Goal: Task Accomplishment & Management: Complete application form

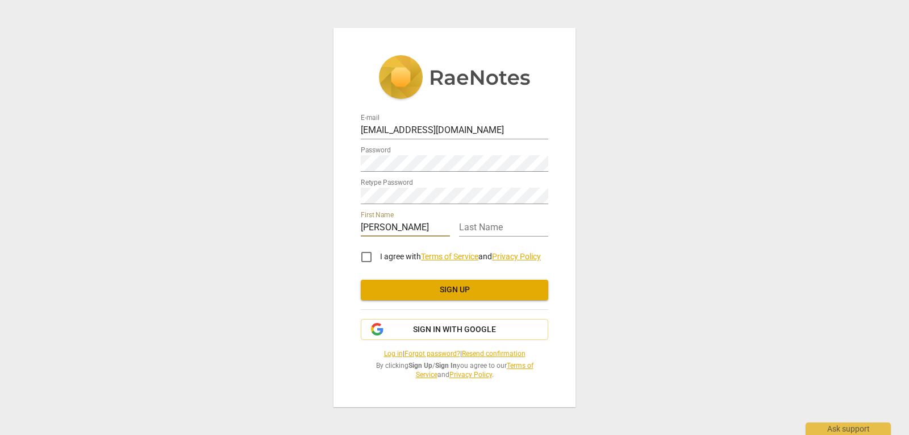
type input "[PERSON_NAME]"
click at [363, 257] on input "I agree with Terms of Service and Privacy Policy" at bounding box center [366, 256] width 27 height 27
checkbox input "true"
click at [465, 291] on span "Sign up" at bounding box center [454, 289] width 169 height 11
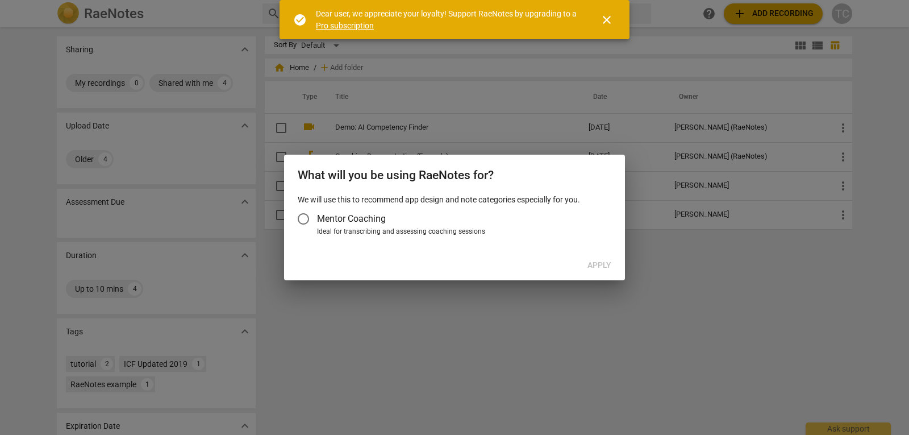
click at [307, 219] on input "Mentor Coaching" at bounding box center [303, 218] width 27 height 27
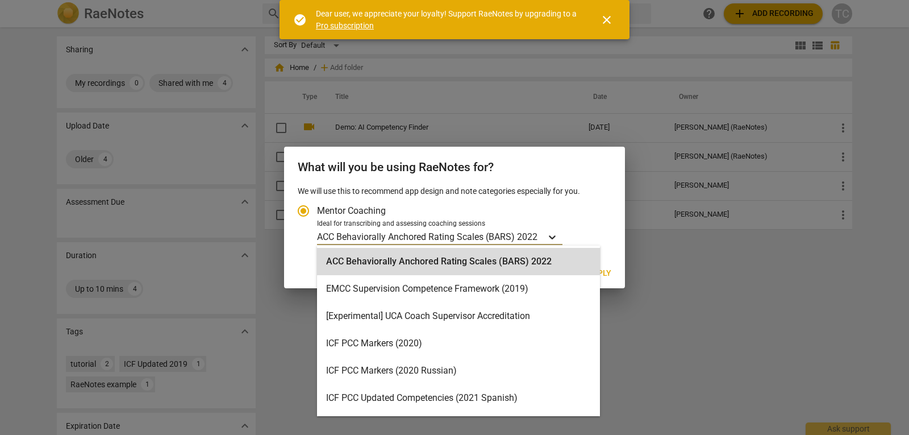
click at [555, 236] on icon "Account type" at bounding box center [552, 237] width 7 height 4
click at [0, 0] on input "Ideal for transcribing and assessing coaching sessions 19 results available. Us…" at bounding box center [0, 0] width 0 height 0
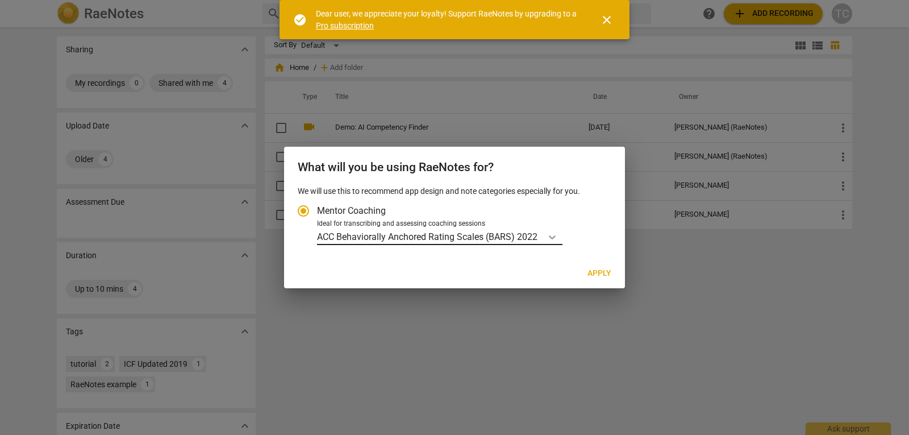
click at [559, 235] on div "Account type" at bounding box center [552, 236] width 20 height 16
click at [0, 0] on input "Ideal for transcribing and assessing coaching sessions ACC Behaviorally Anchore…" at bounding box center [0, 0] width 0 height 0
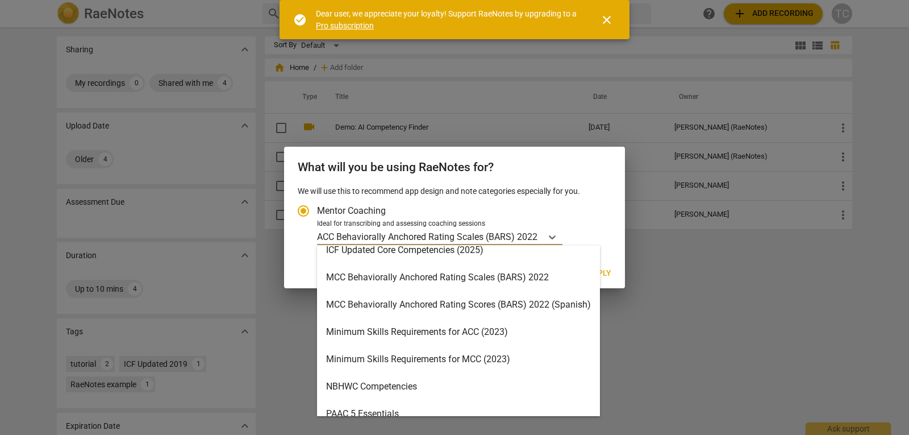
scroll to position [341, 0]
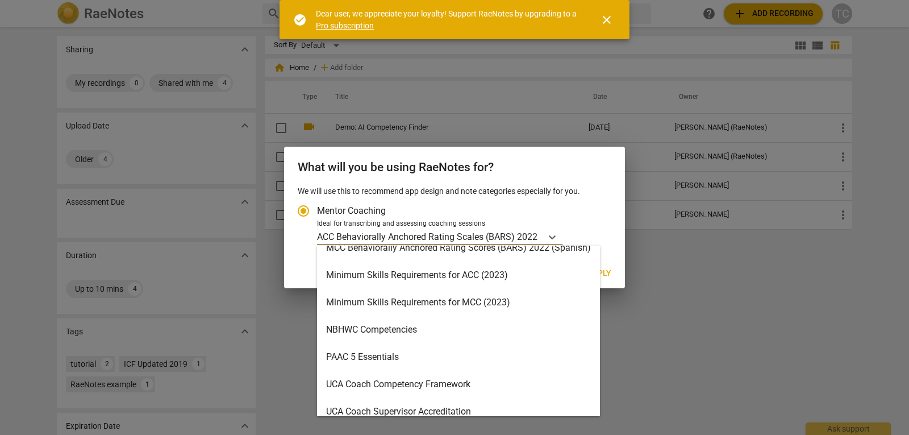
click at [402, 332] on div "NBHWC Competencies" at bounding box center [458, 329] width 283 height 27
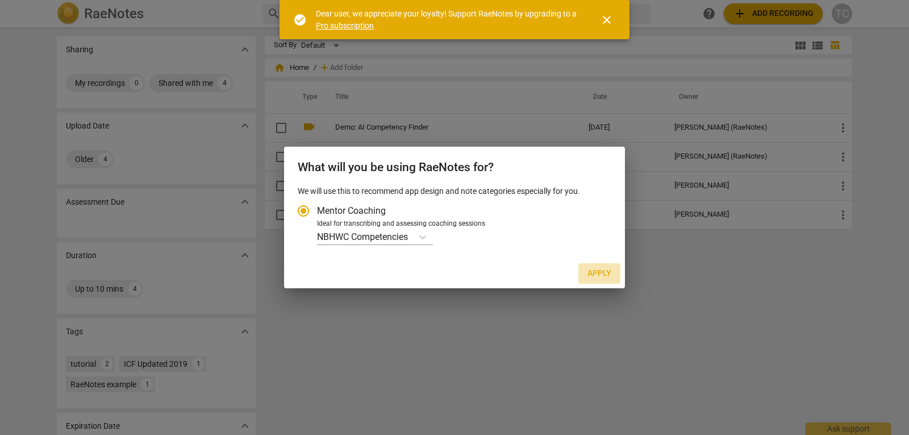
click at [599, 274] on span "Apply" at bounding box center [599, 273] width 24 height 11
radio input "false"
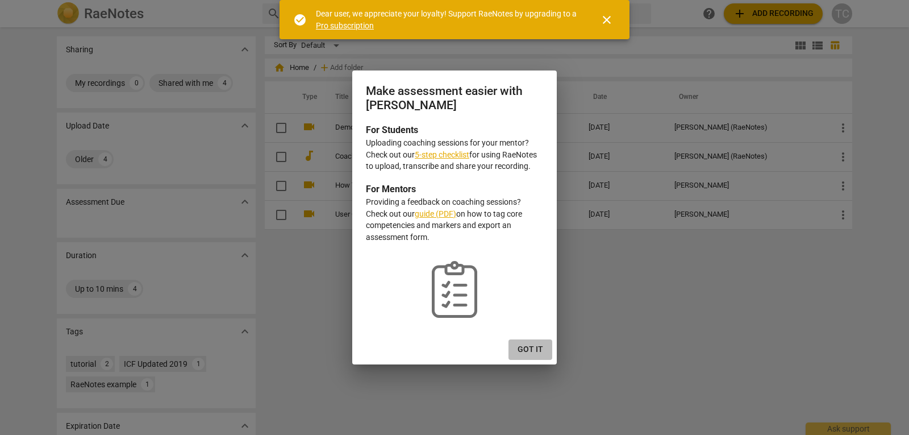
click at [531, 349] on span "Got it" at bounding box center [531, 349] width 26 height 11
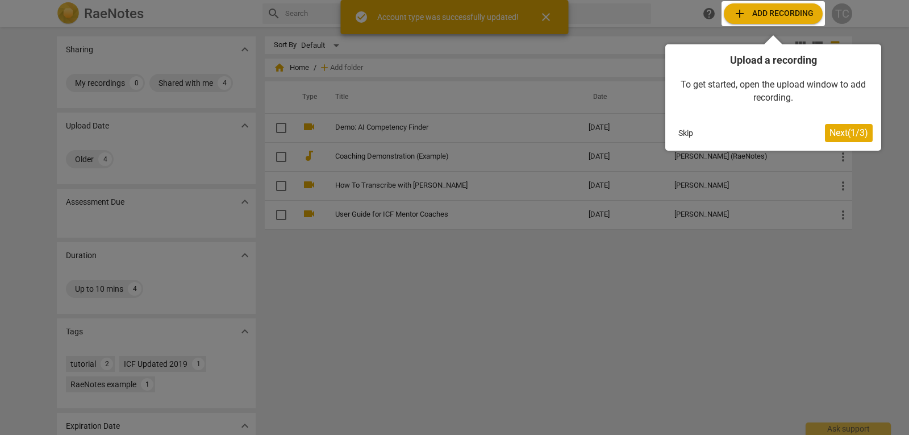
click at [682, 130] on button "Skip" at bounding box center [686, 132] width 24 height 17
